Goal: Transaction & Acquisition: Purchase product/service

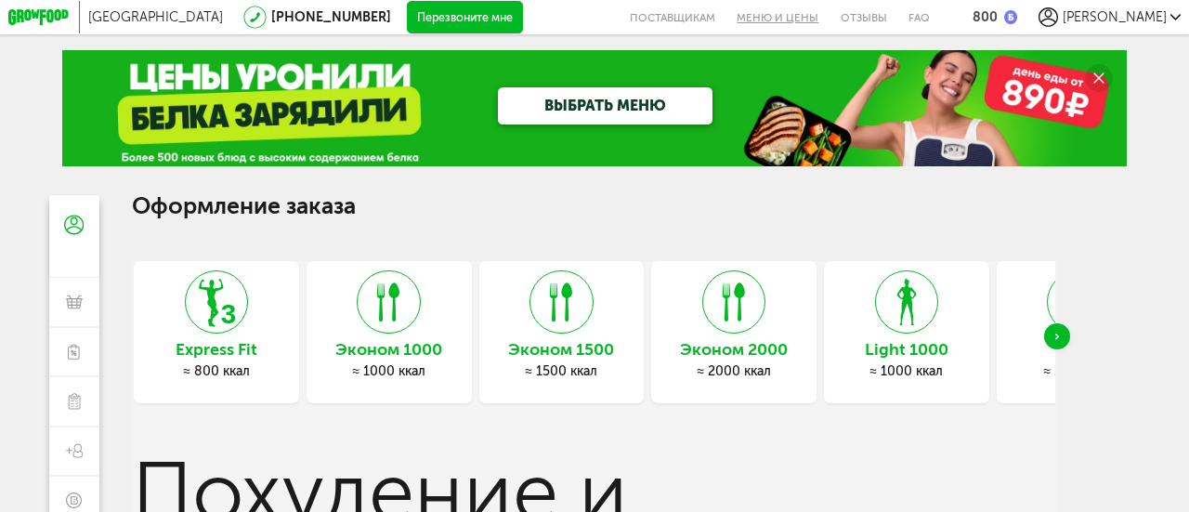
click at [829, 16] on link "Меню и цены" at bounding box center [777, 17] width 103 height 34
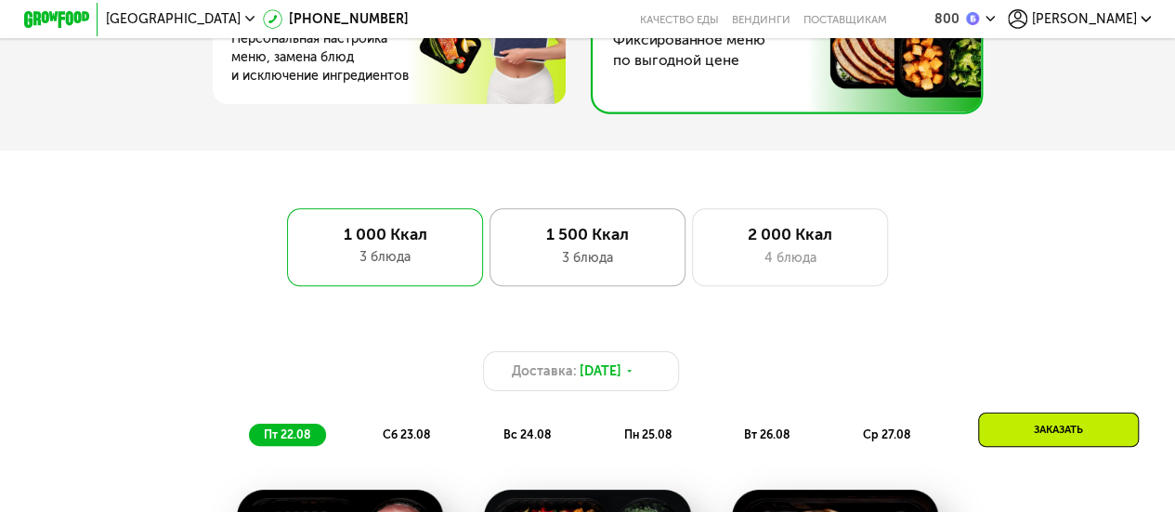
scroll to position [929, 0]
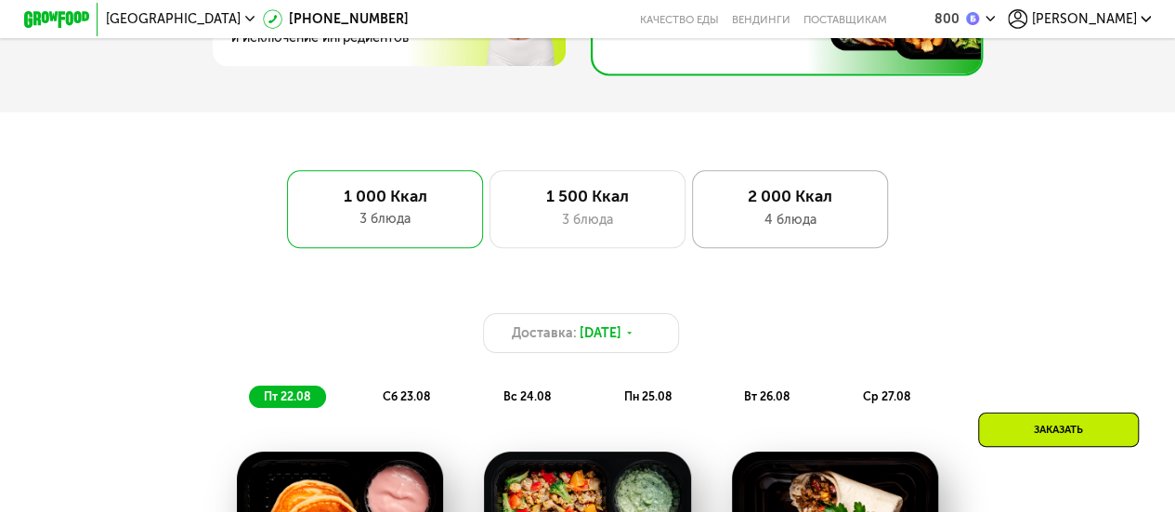
click at [787, 229] on div "4 блюда" at bounding box center [790, 220] width 162 height 20
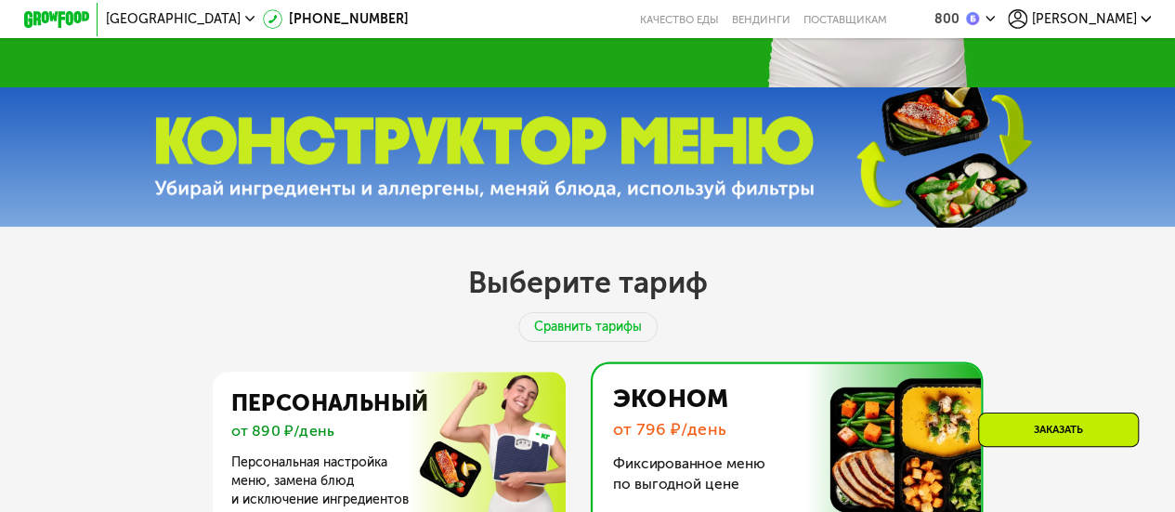
scroll to position [650, 0]
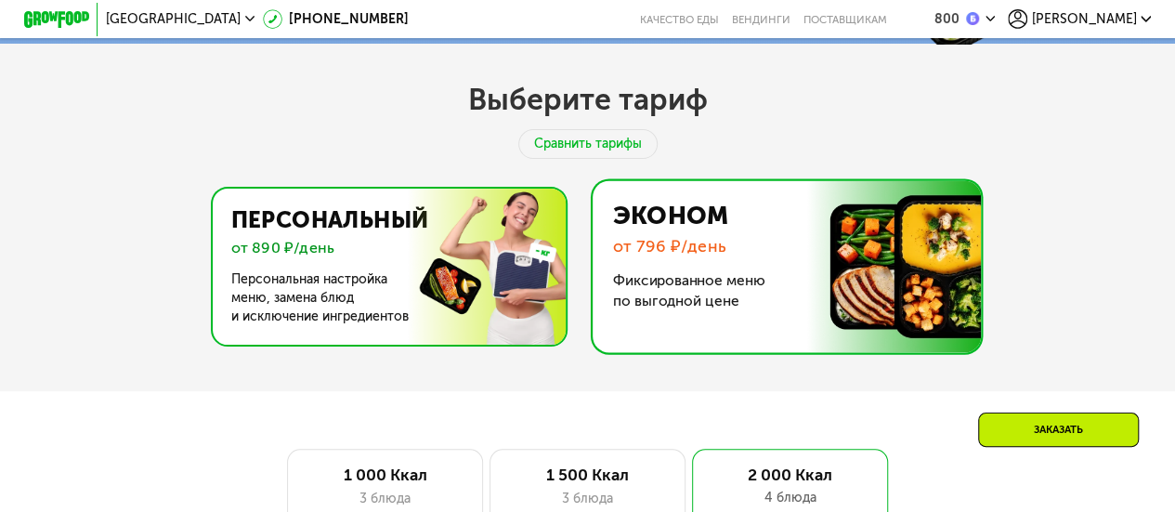
click at [405, 275] on img at bounding box center [383, 267] width 361 height 156
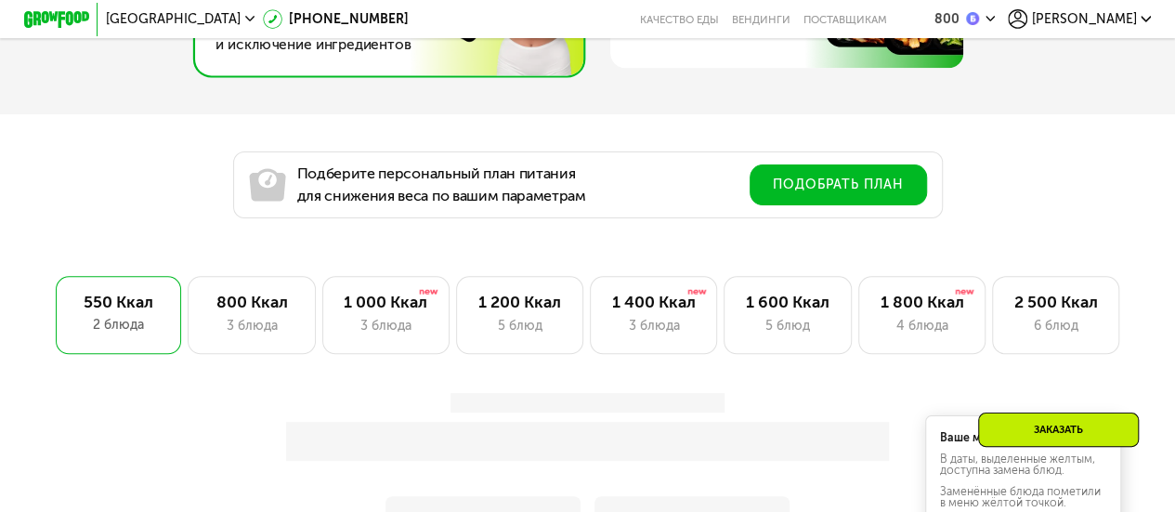
scroll to position [929, 0]
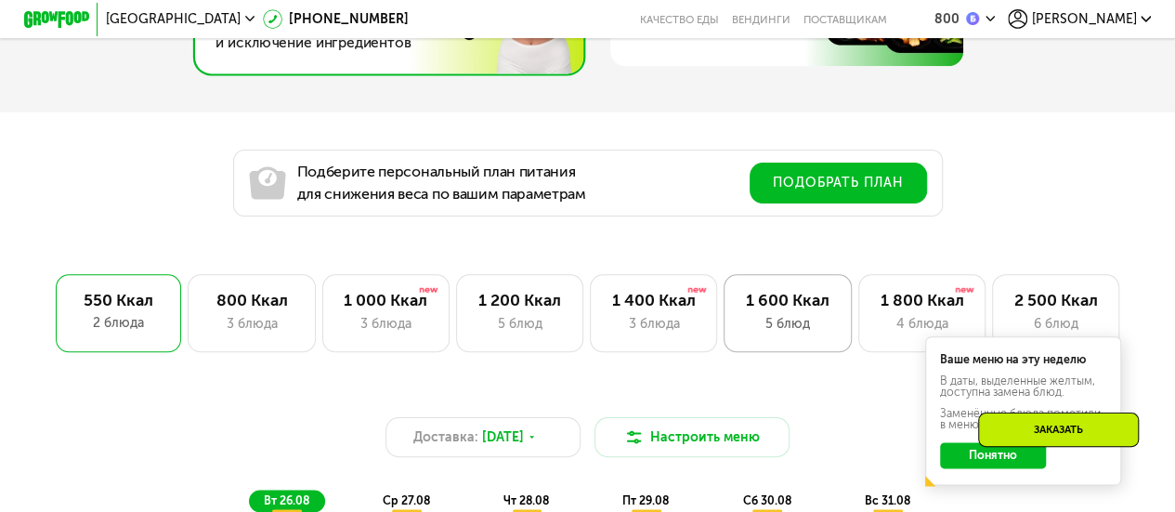
click at [858, 341] on div "1 600 Ккал 5 блюд" at bounding box center [921, 313] width 127 height 78
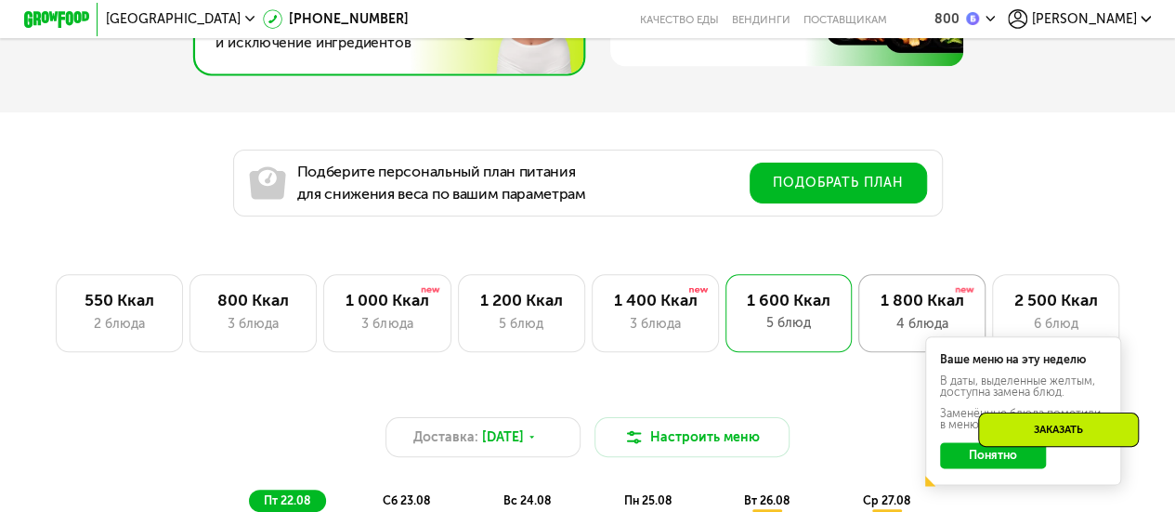
click at [908, 333] on div "4 блюда" at bounding box center [921, 324] width 93 height 20
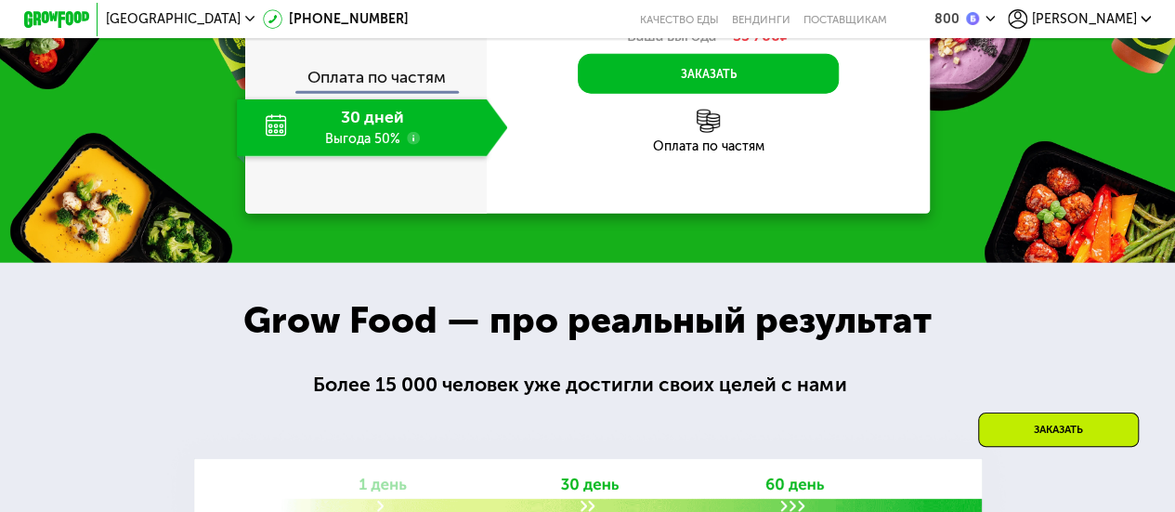
scroll to position [2229, 0]
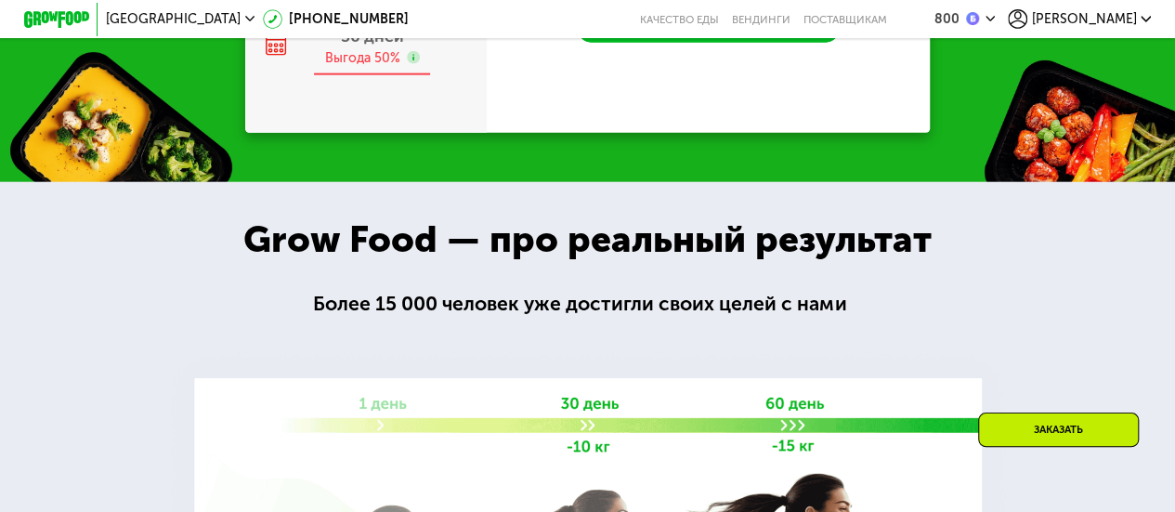
click at [355, 46] on span "30 дней" at bounding box center [372, 36] width 63 height 20
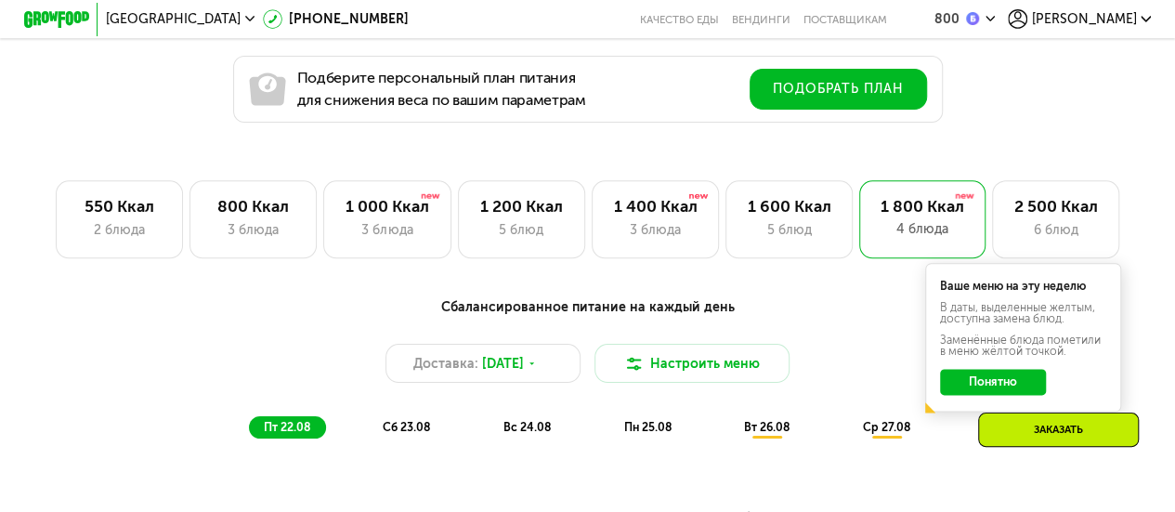
scroll to position [1022, 0]
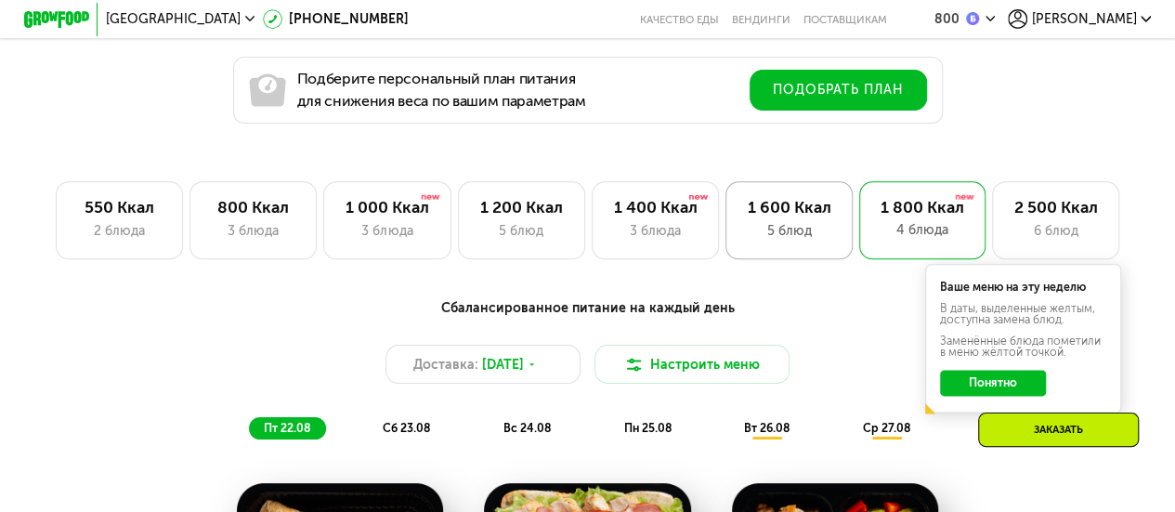
click at [792, 238] on div "5 блюд" at bounding box center [789, 231] width 93 height 20
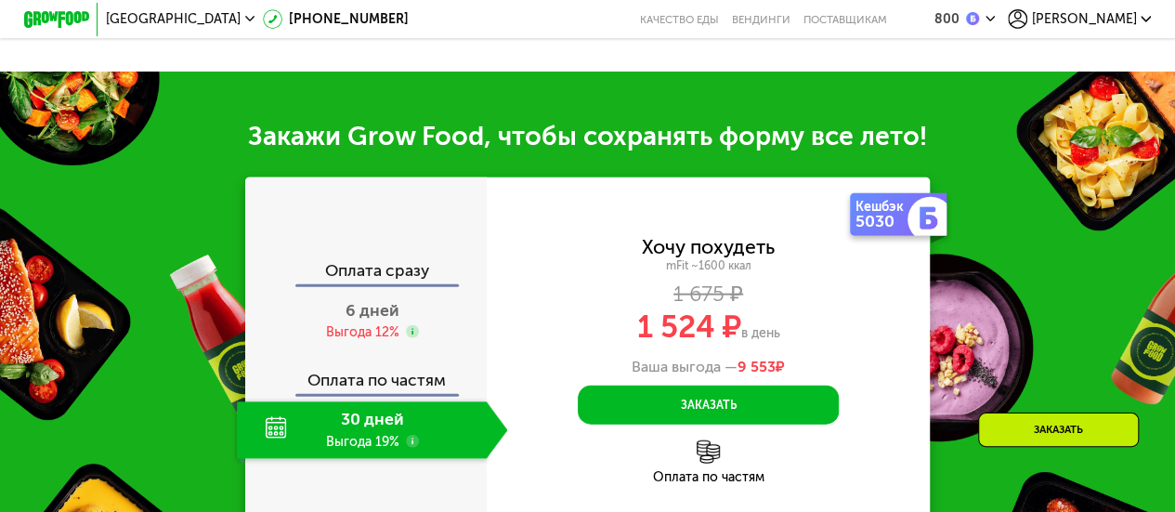
scroll to position [2137, 0]
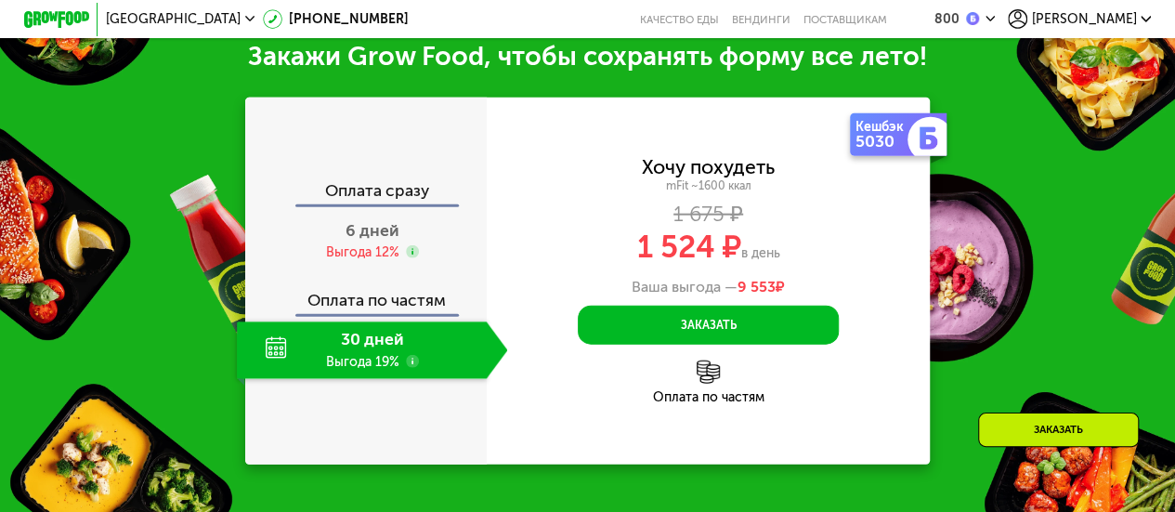
click at [411, 365] on use at bounding box center [412, 361] width 13 height 13
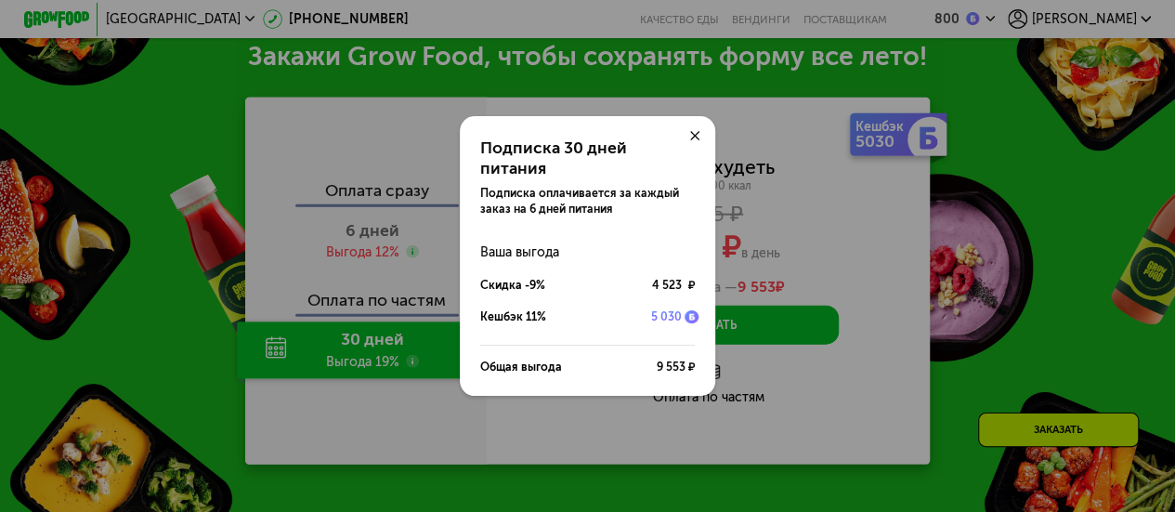
click at [602, 410] on div "Подписка 30 дней питания Подписка оплачивается за каждый заказ на 6 дней питани…" at bounding box center [587, 256] width 1175 height 512
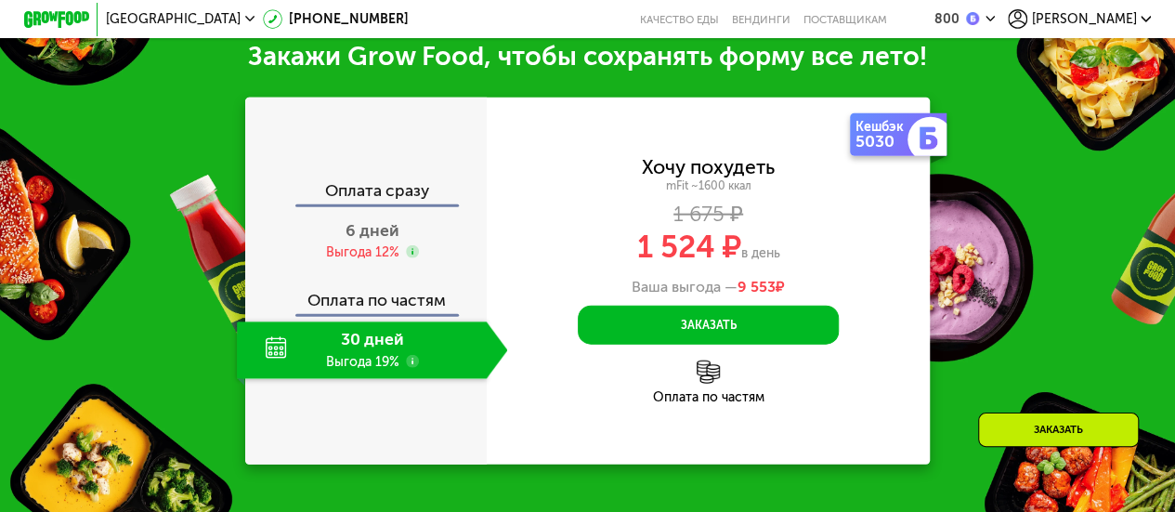
click at [882, 137] on div "5030" at bounding box center [884, 142] width 56 height 17
click at [907, 135] on div "5030" at bounding box center [884, 142] width 56 height 17
click at [871, 134] on div "5030" at bounding box center [884, 142] width 56 height 17
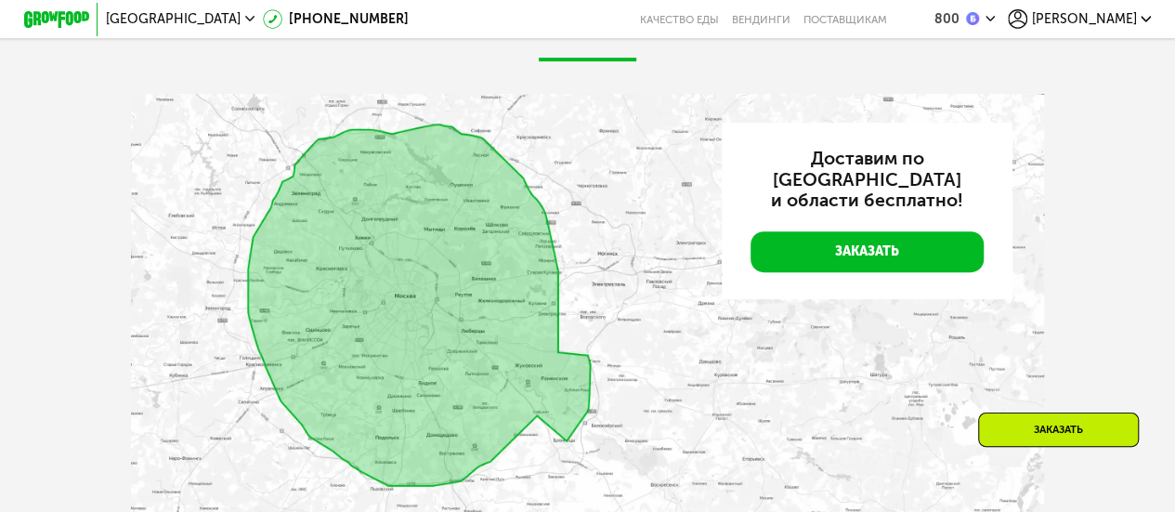
scroll to position [3902, 0]
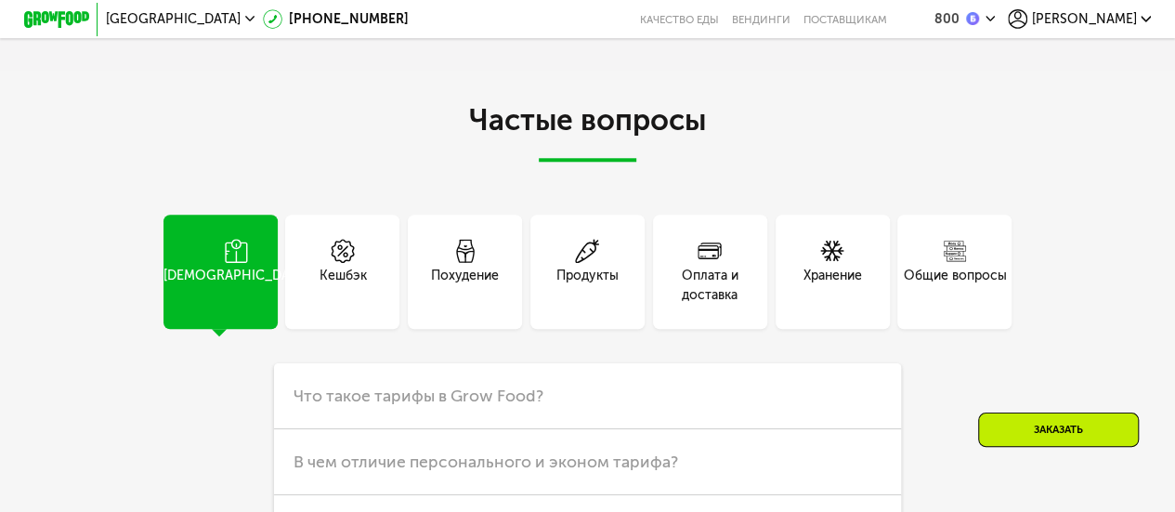
click at [587, 293] on div "Продукты" at bounding box center [587, 285] width 62 height 39
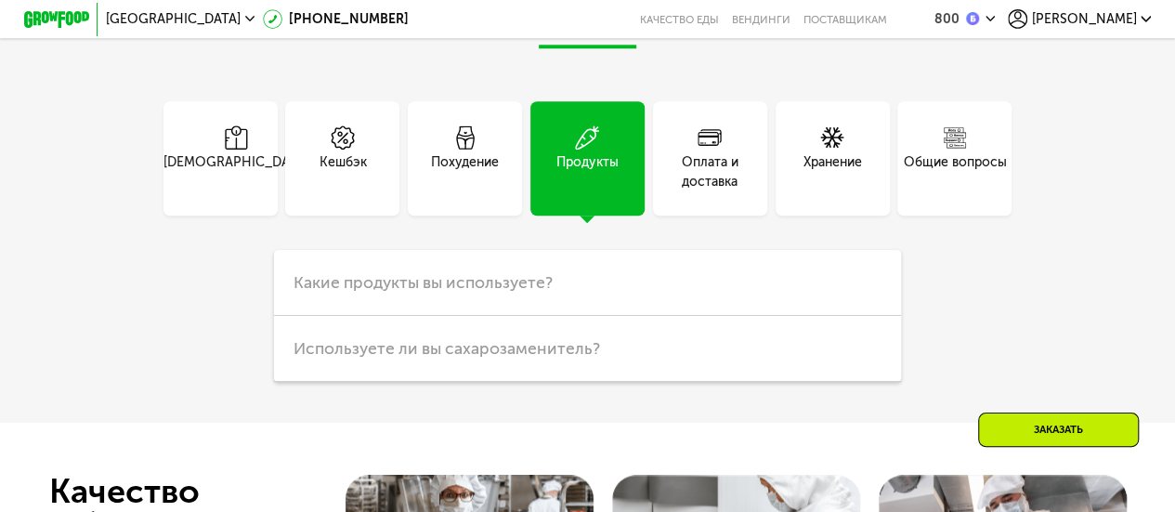
scroll to position [4459, 0]
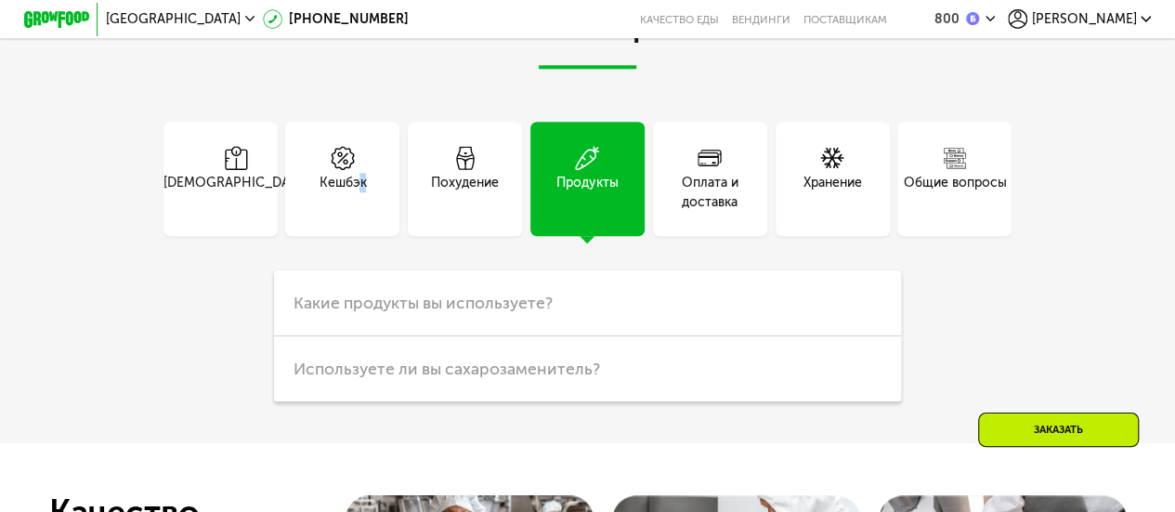
click at [360, 203] on div "Кешбэк" at bounding box center [342, 192] width 47 height 39
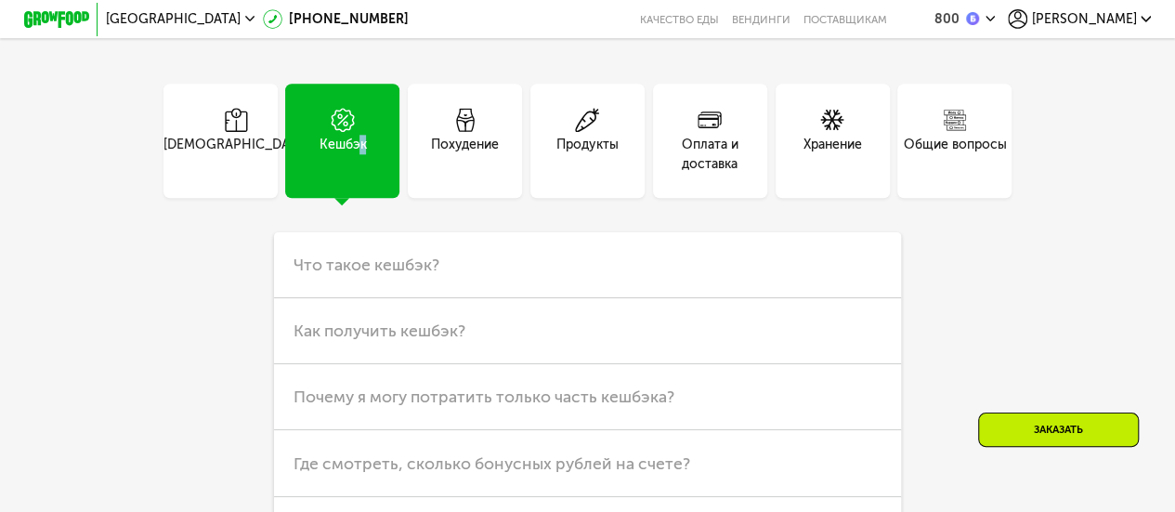
scroll to position [4552, 0]
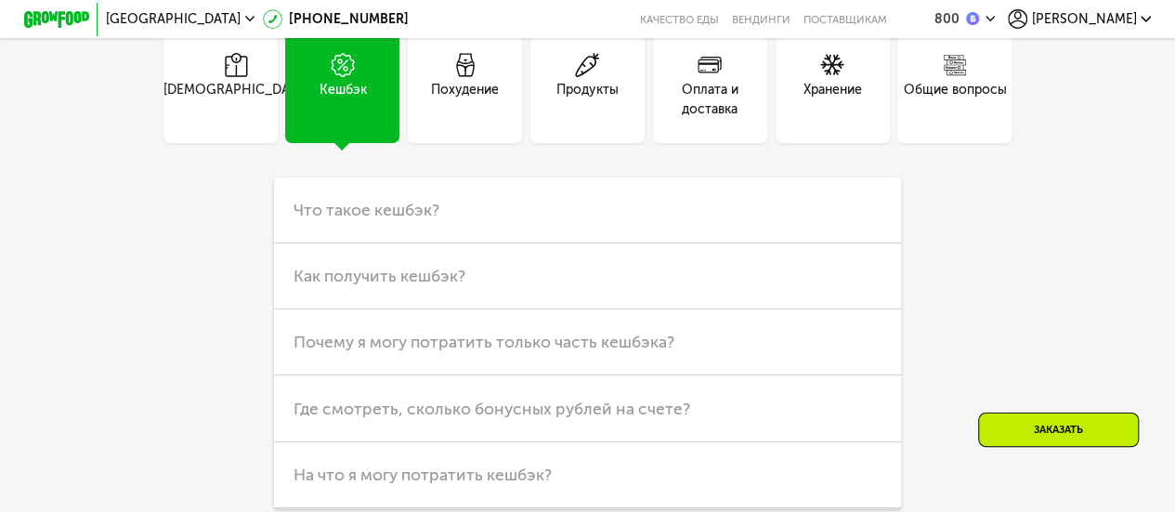
click at [944, 85] on div "Общие вопросы" at bounding box center [954, 86] width 114 height 114
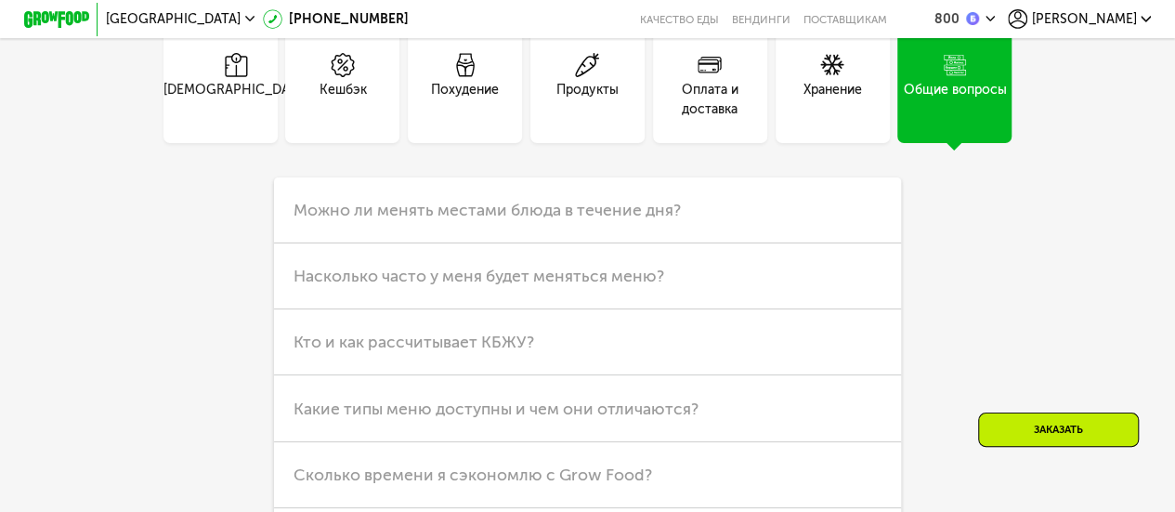
click at [856, 88] on div "Хранение" at bounding box center [833, 99] width 59 height 39
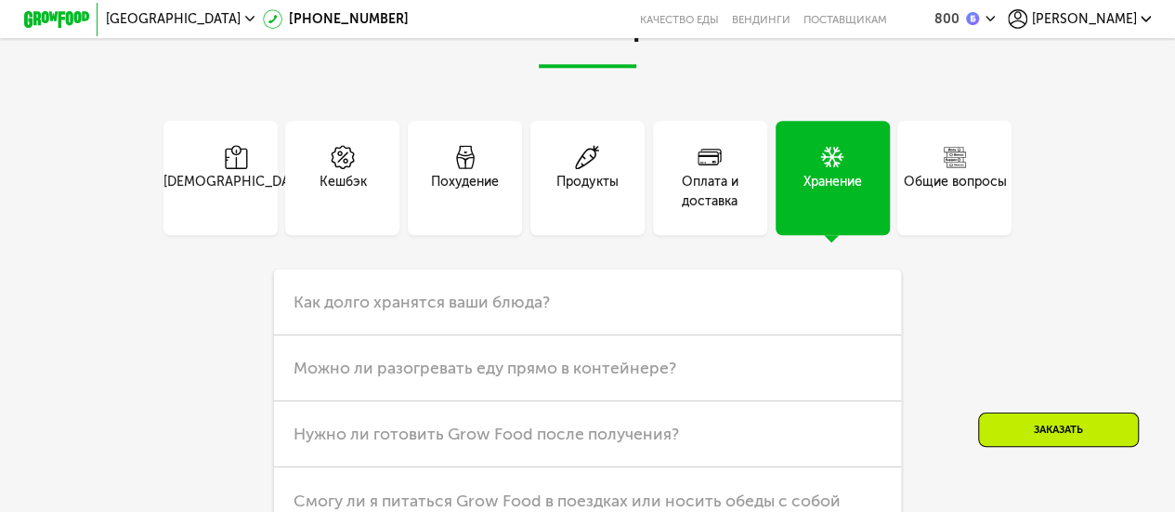
scroll to position [4459, 0]
click at [966, 169] on icon at bounding box center [955, 158] width 24 height 24
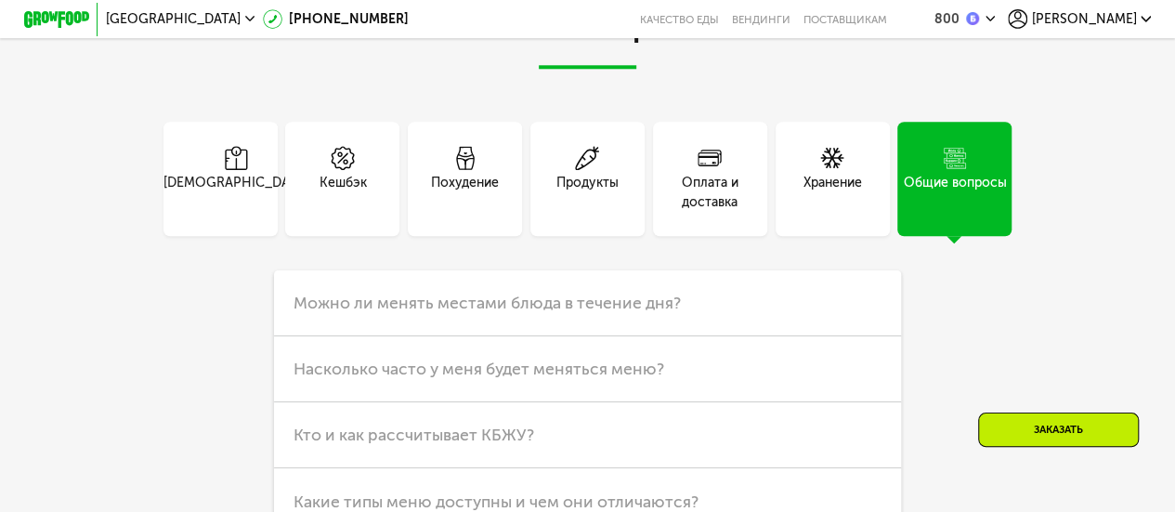
scroll to position [4645, 0]
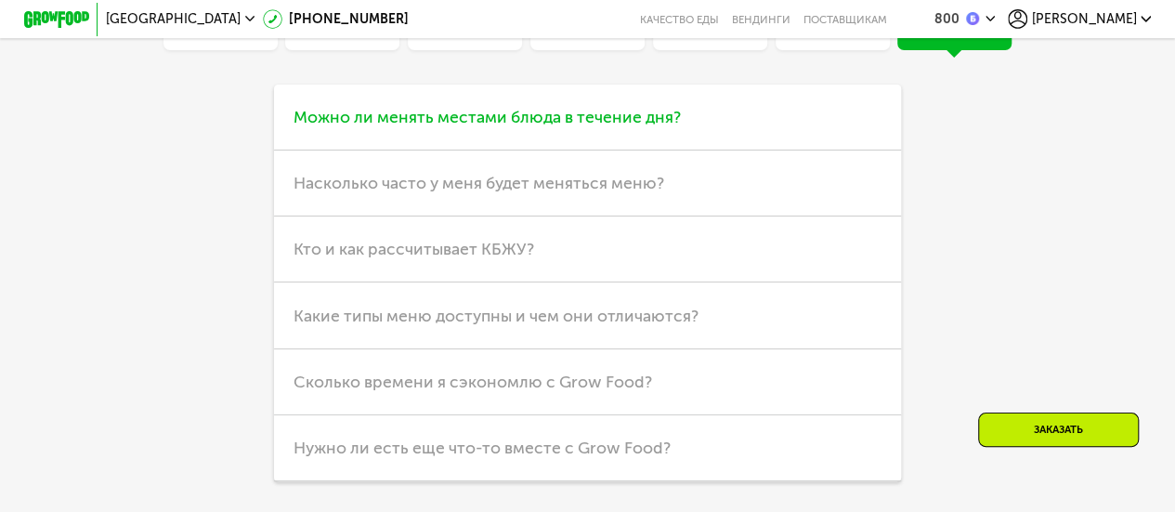
click at [710, 140] on h3 "Можно ли менять местами блюда в течение дня?" at bounding box center [587, 118] width 627 height 66
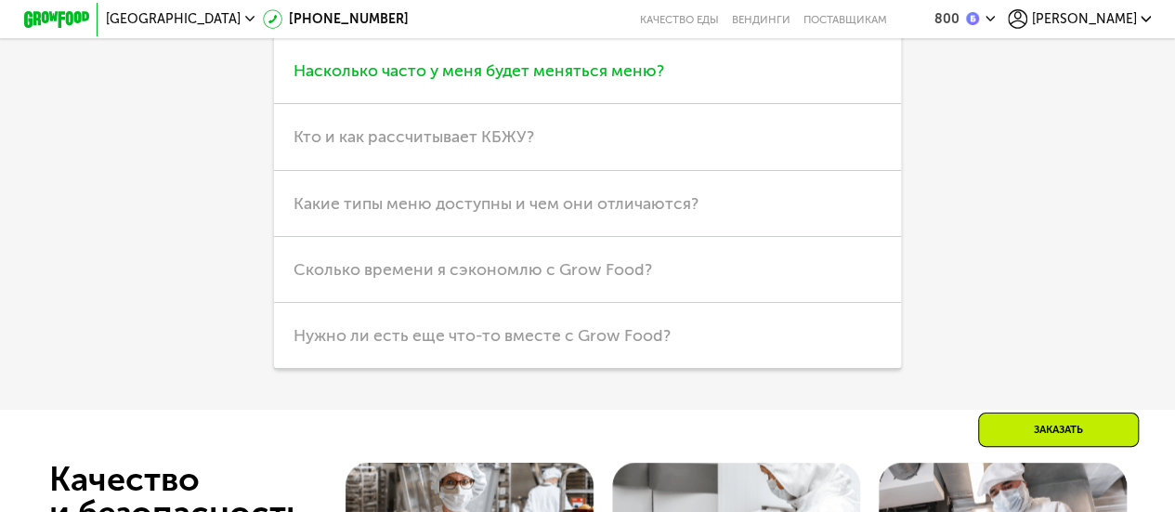
scroll to position [4923, 0]
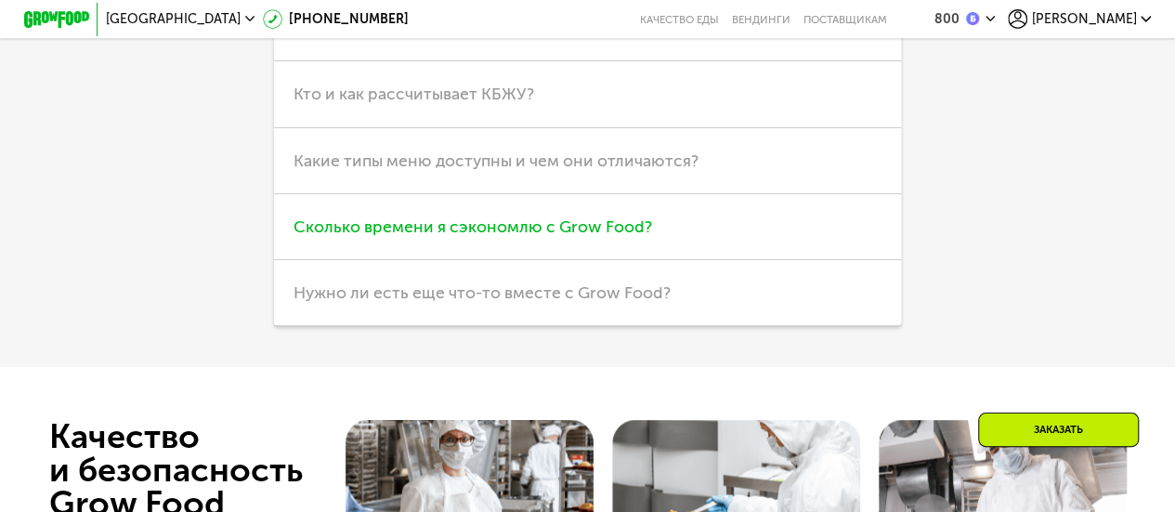
click at [686, 246] on h3 "Сколько времени я сэкономлю с Grow Food?" at bounding box center [587, 227] width 627 height 66
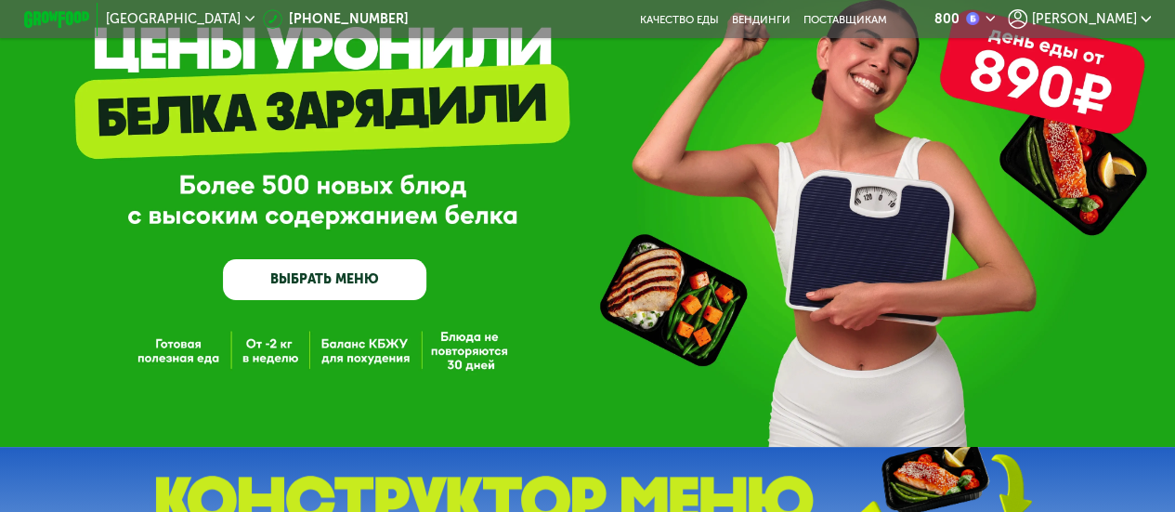
scroll to position [0, 0]
